Goal: Information Seeking & Learning: Find specific fact

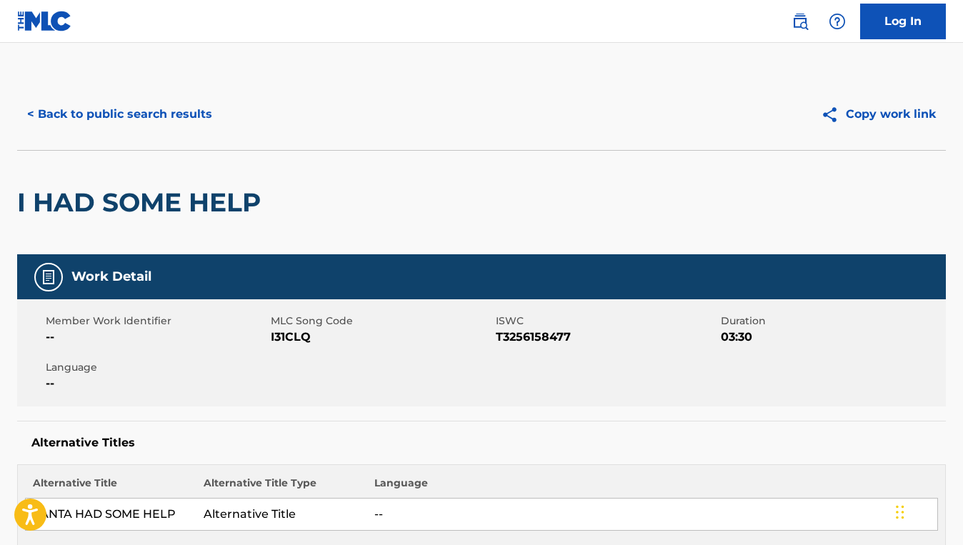
click at [128, 130] on button "< Back to public search results" at bounding box center [119, 114] width 205 height 36
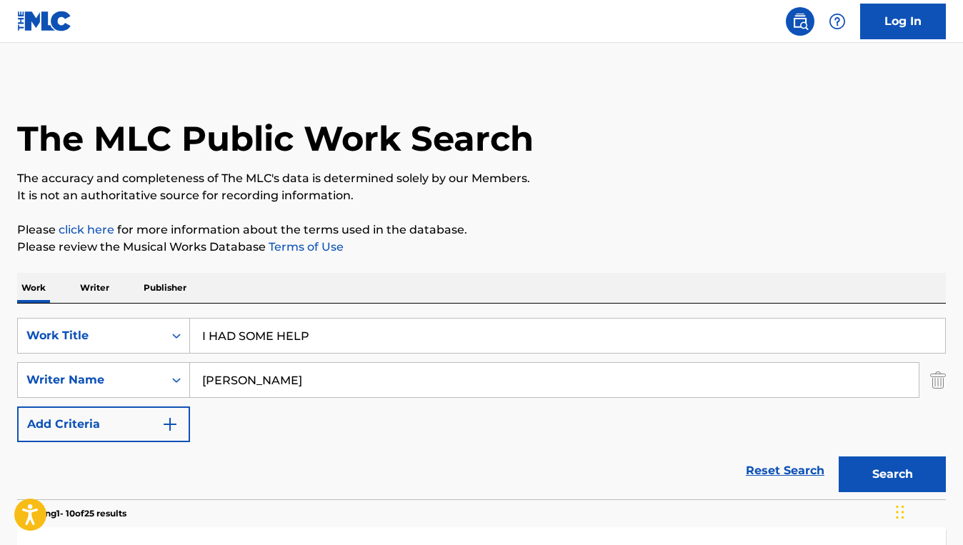
scroll to position [195, 0]
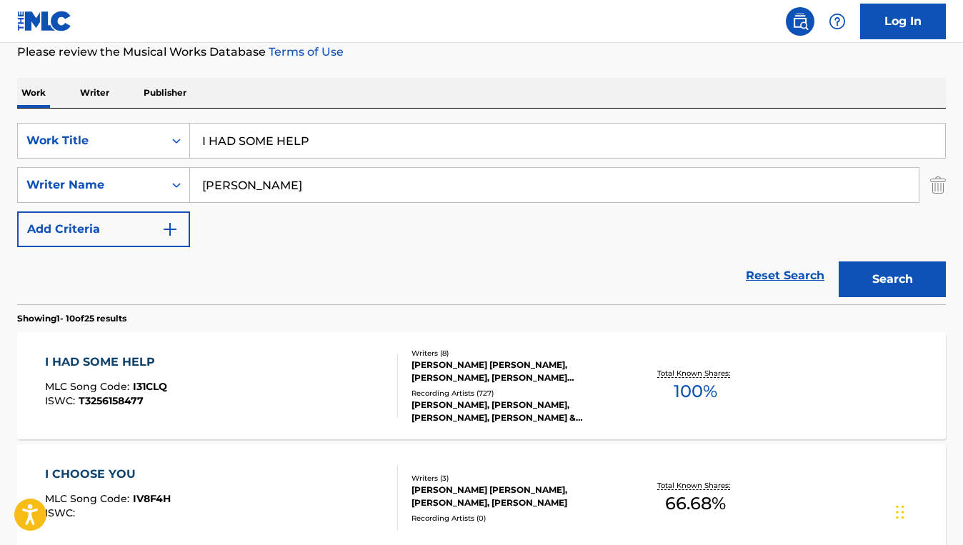
drag, startPoint x: 335, startPoint y: 147, endPoint x: 191, endPoint y: 140, distance: 144.5
click at [191, 141] on input "I HAD SOME HELP" at bounding box center [567, 141] width 755 height 34
paste input "DIE WITH A SMILE"
type input "DIE WITH A SMILE"
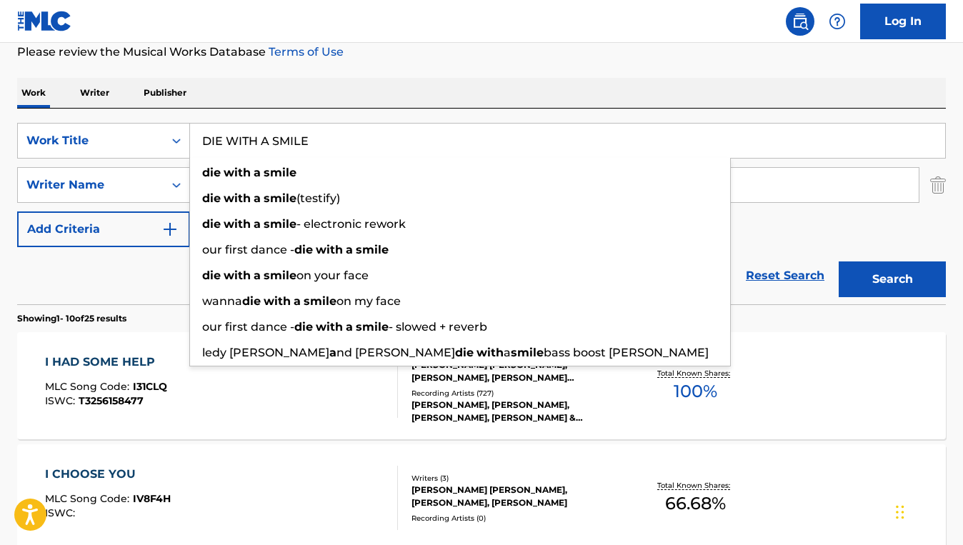
click at [26, 283] on div "Reset Search Search" at bounding box center [481, 275] width 929 height 57
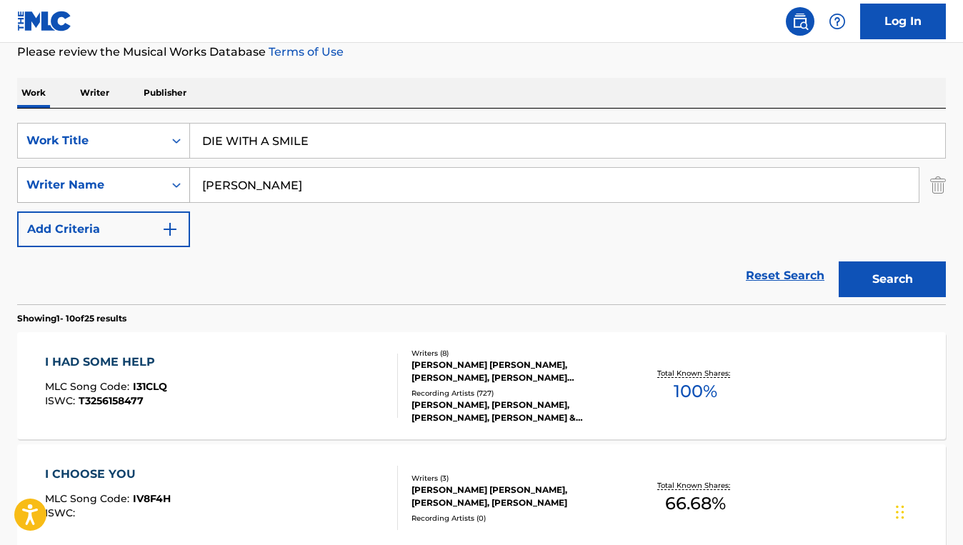
drag, startPoint x: 315, startPoint y: 187, endPoint x: 159, endPoint y: 187, distance: 155.8
click at [159, 187] on div "SearchWithCriteria37d8deba-7c34-4daa-9eaf-013f084b7756 Writer Name [PERSON_NAME]" at bounding box center [481, 185] width 929 height 36
paste input "[PERSON_NAME]"
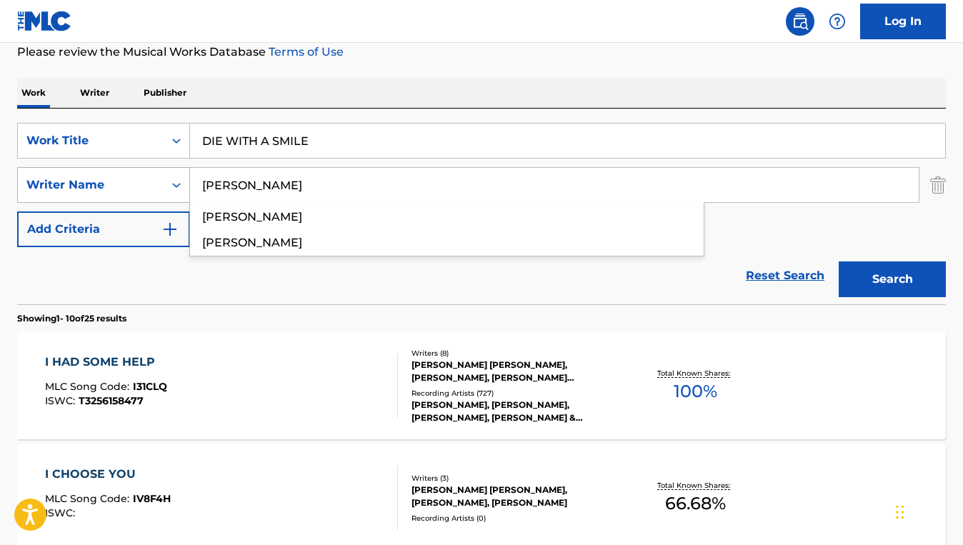
type input "[PERSON_NAME]"
click at [839, 262] on button "Search" at bounding box center [892, 280] width 107 height 36
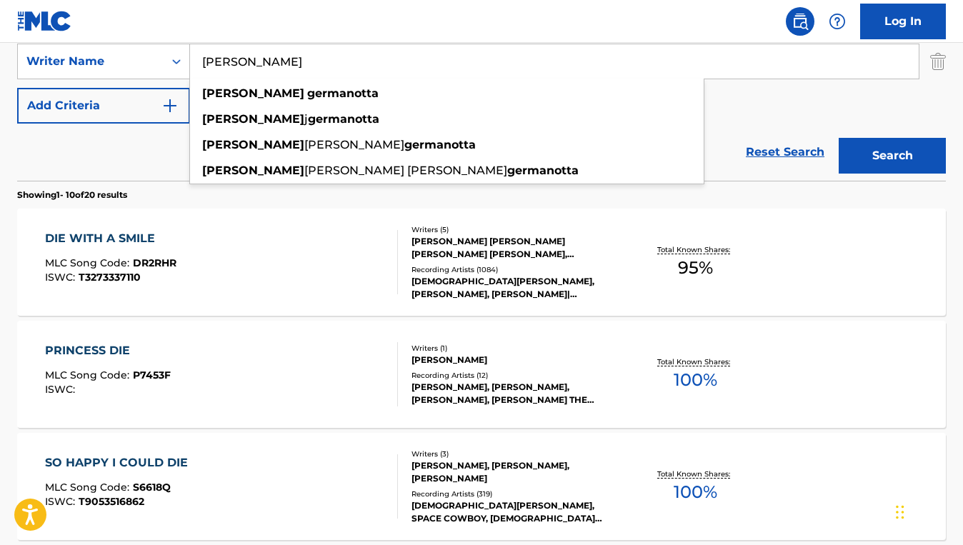
scroll to position [337, 0]
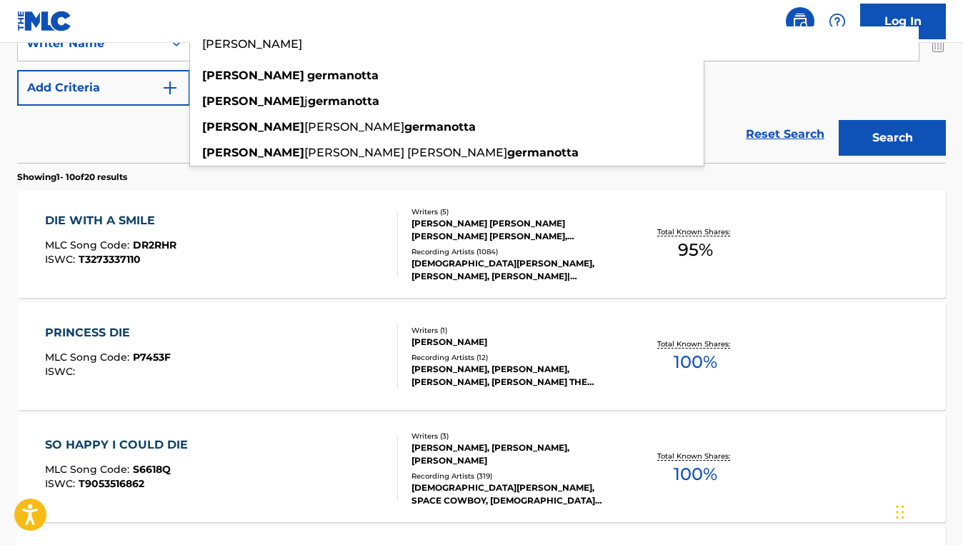
click at [297, 266] on div "DIE WITH A SMILE MLC Song Code : DR2RHR ISWC : T3273337110" at bounding box center [221, 244] width 353 height 64
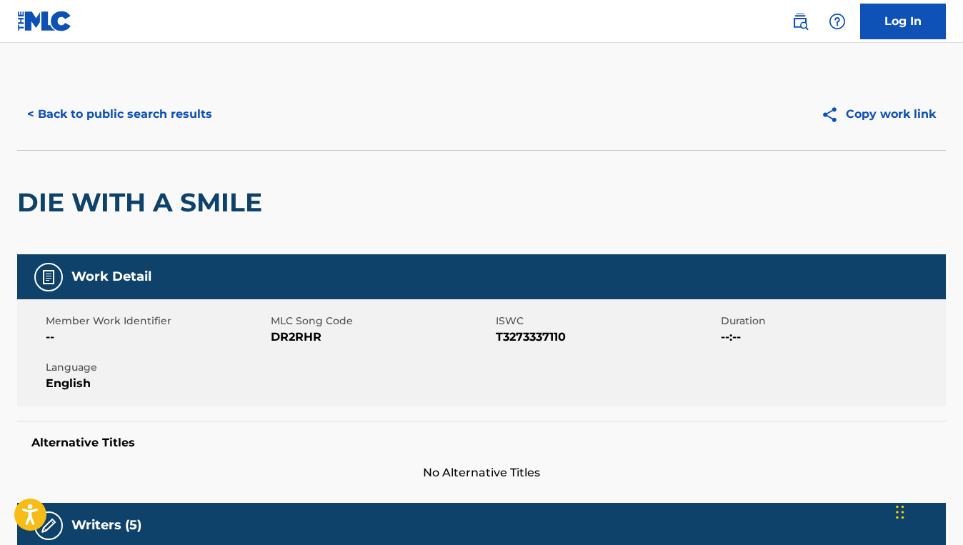
click at [177, 119] on button "< Back to public search results" at bounding box center [119, 114] width 205 height 36
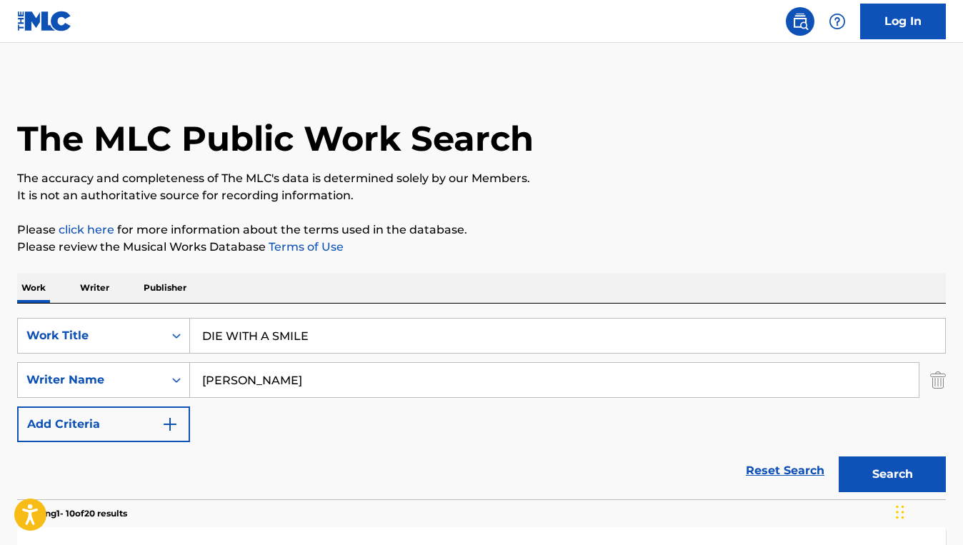
drag, startPoint x: 313, startPoint y: 336, endPoint x: 203, endPoint y: 334, distance: 110.1
click at [203, 334] on input "DIE WITH A SMILE" at bounding box center [567, 336] width 755 height 34
paste input "INNER URG"
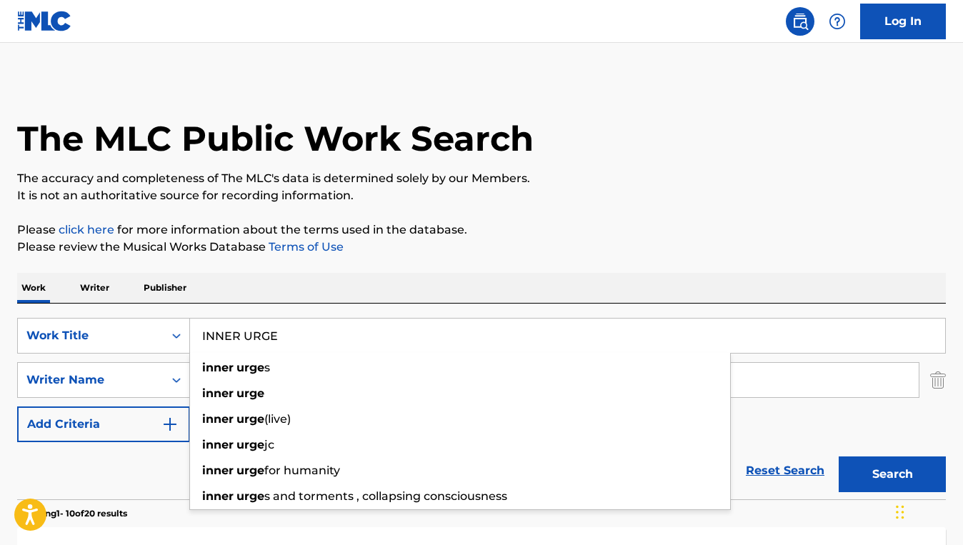
type input "INNER URGE"
click at [145, 452] on div "Reset Search Search" at bounding box center [481, 470] width 929 height 57
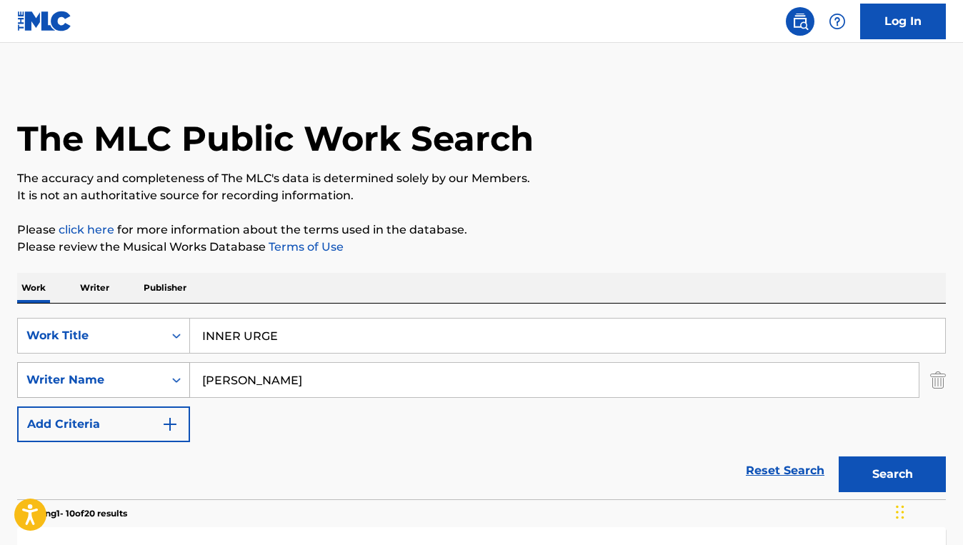
drag, startPoint x: 340, startPoint y: 379, endPoint x: 185, endPoint y: 364, distance: 155.8
click at [185, 364] on div "SearchWithCriteria37d8deba-7c34-4daa-9eaf-013f084b7756 Writer Name [PERSON_NAME]" at bounding box center [481, 380] width 929 height 36
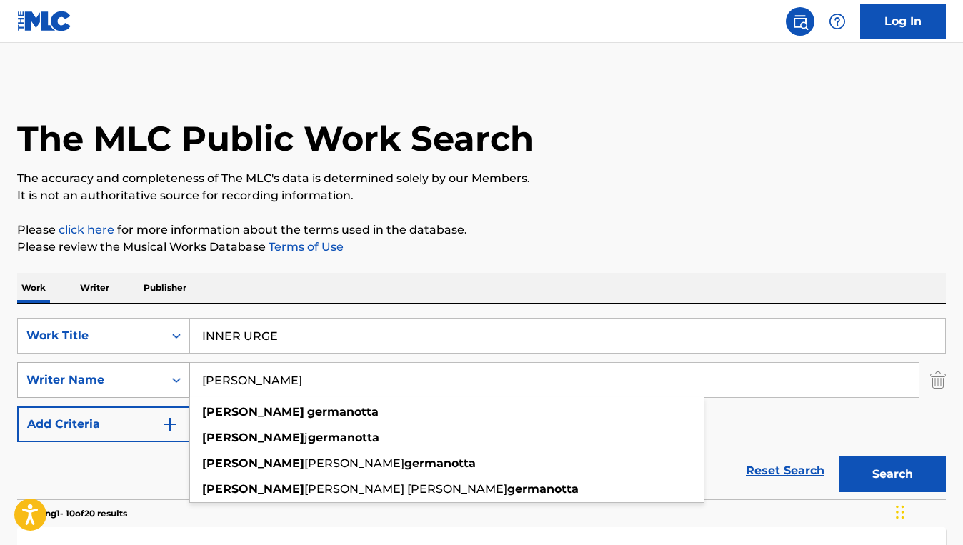
paste input "[PERSON_NAME]"
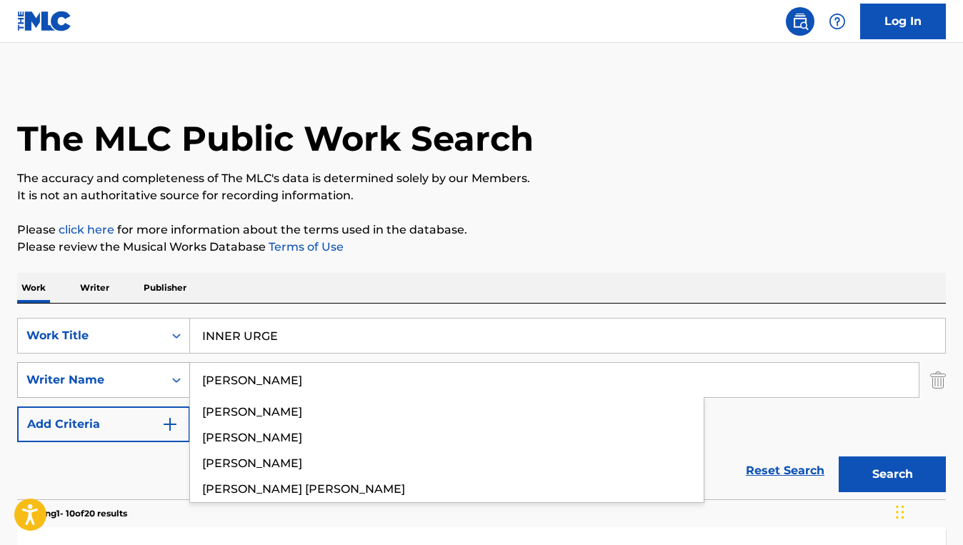
type input "[PERSON_NAME]"
click at [839, 457] on button "Search" at bounding box center [892, 475] width 107 height 36
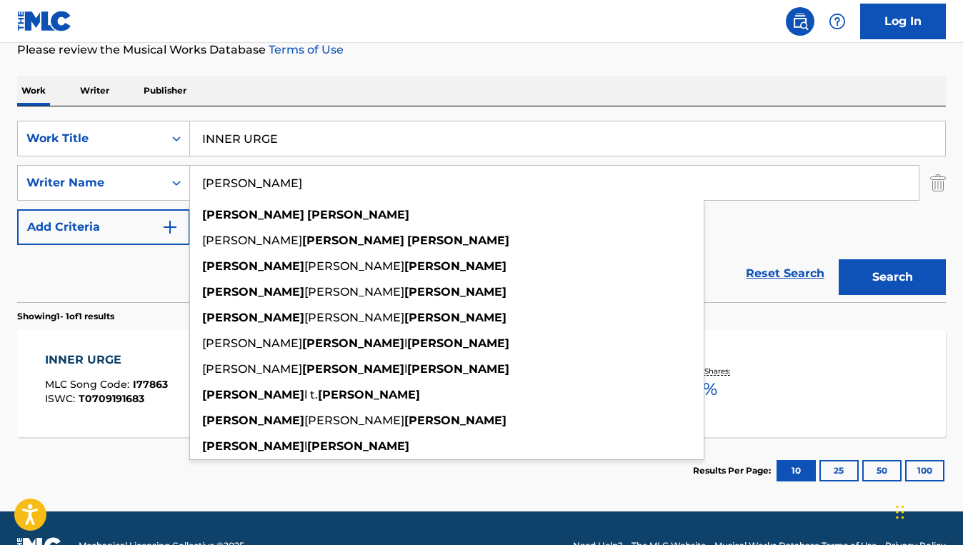
scroll to position [232, 0]
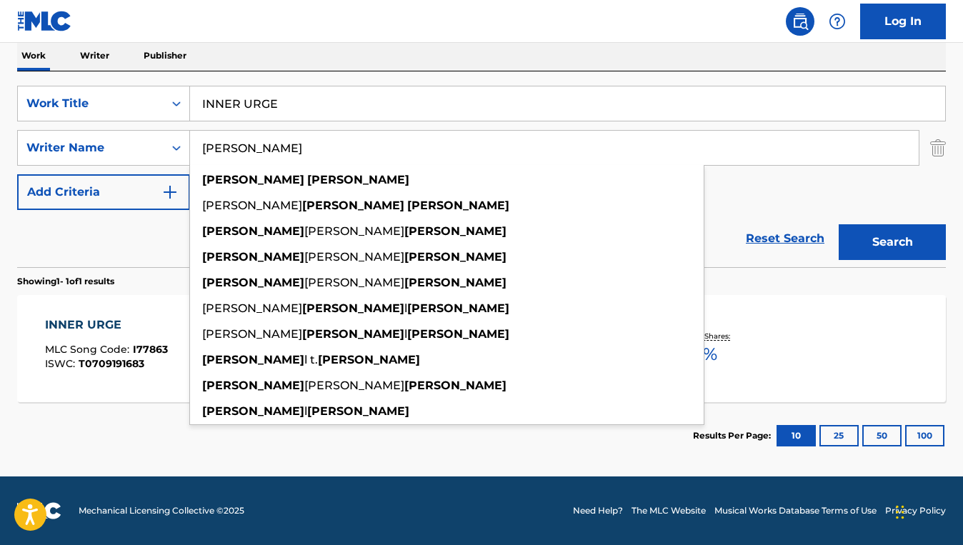
click at [129, 332] on div "INNER URGE" at bounding box center [106, 325] width 123 height 17
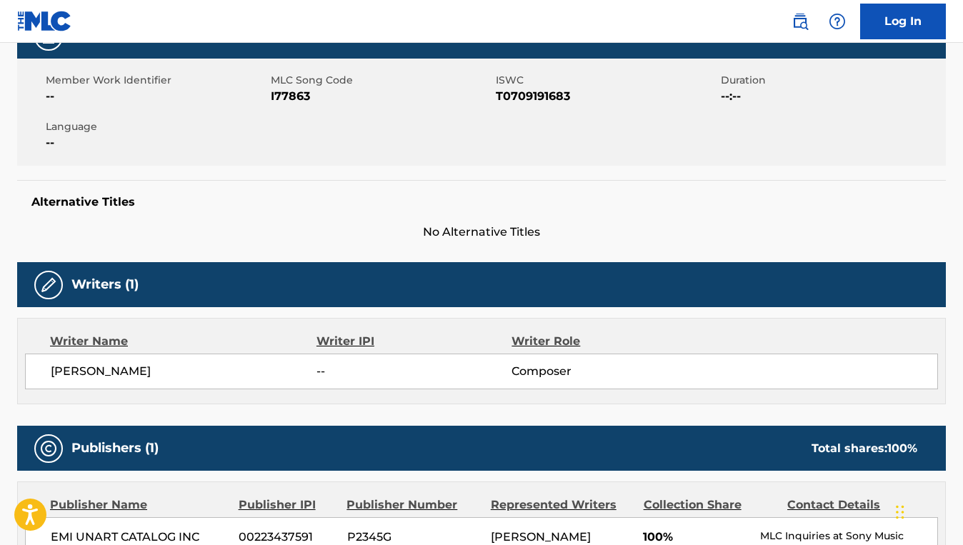
scroll to position [457, 0]
